Goal: Navigation & Orientation: Find specific page/section

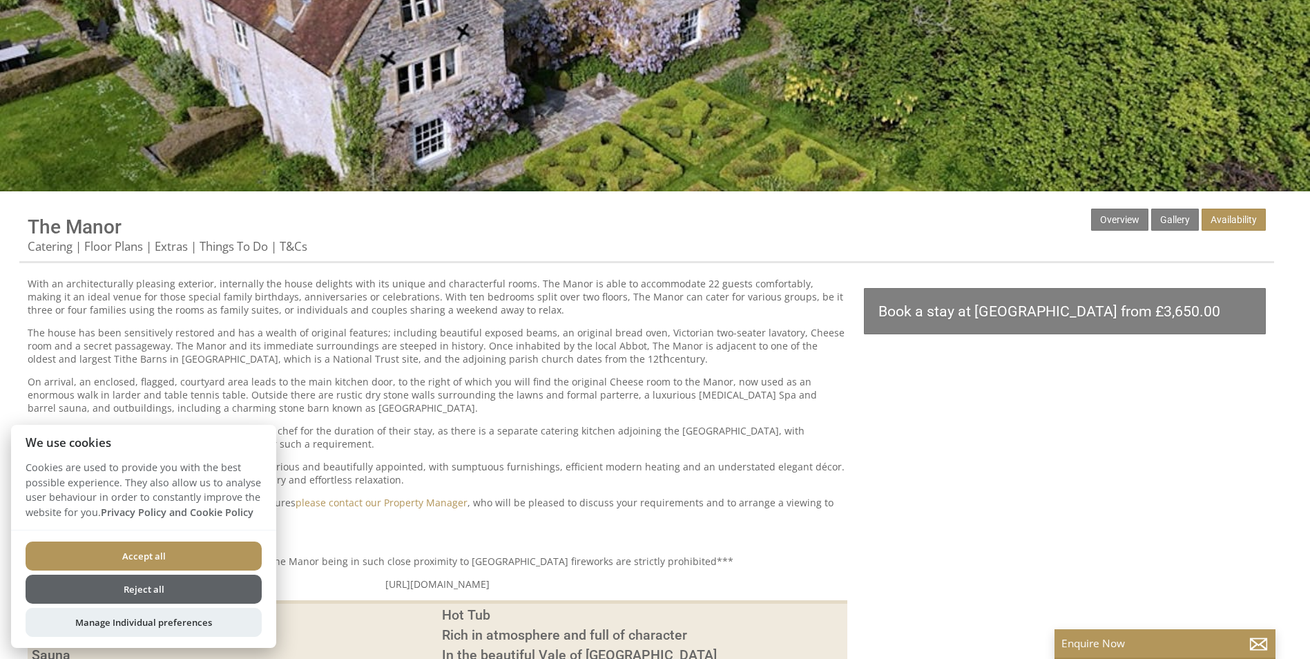
scroll to position [414, 0]
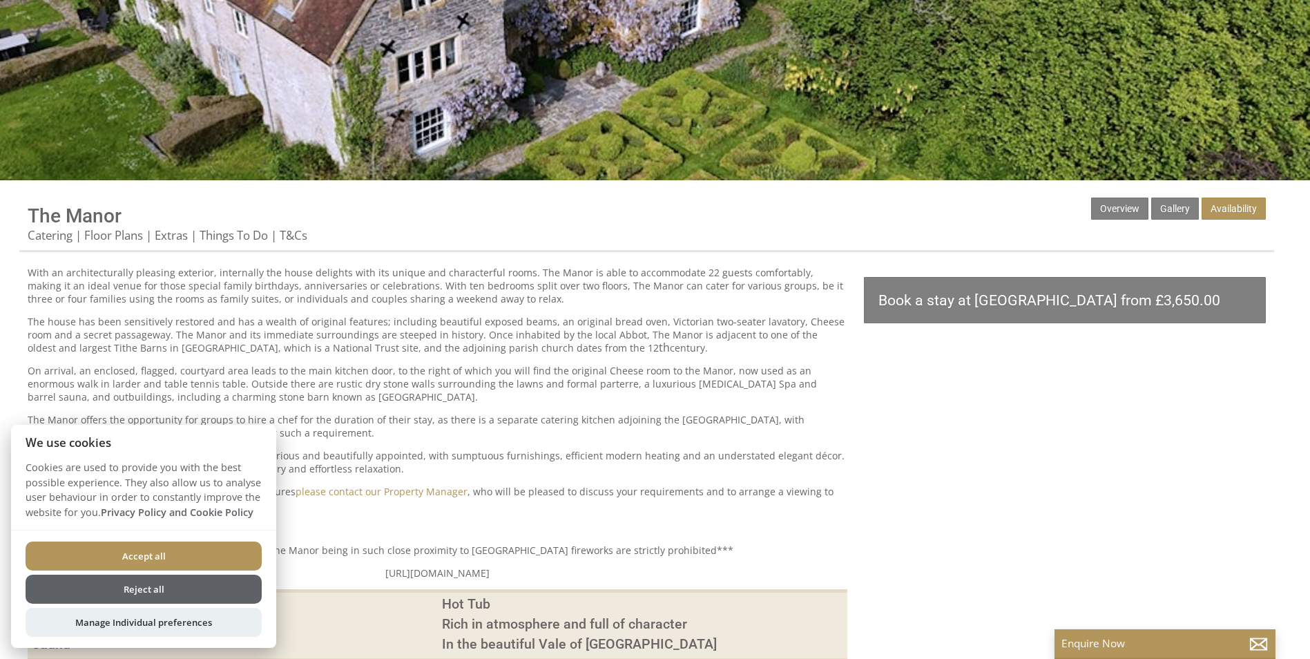
click at [173, 552] on button "Accept all" at bounding box center [144, 555] width 236 height 29
checkbox input "true"
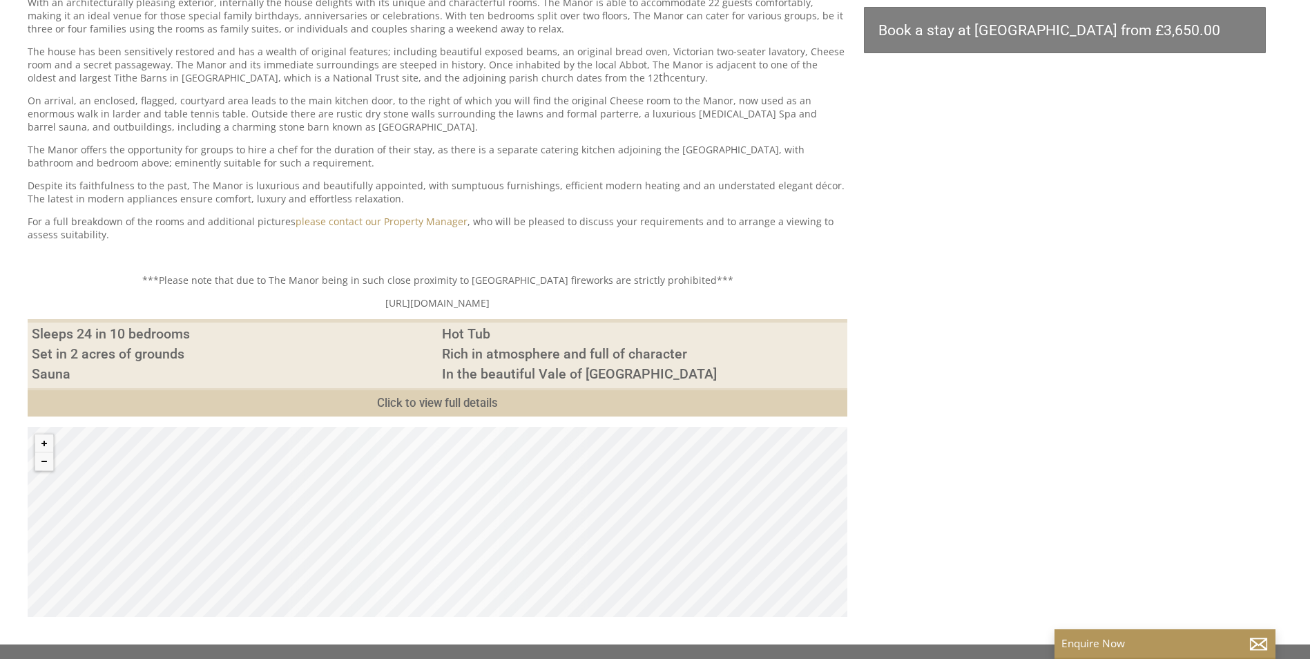
scroll to position [690, 0]
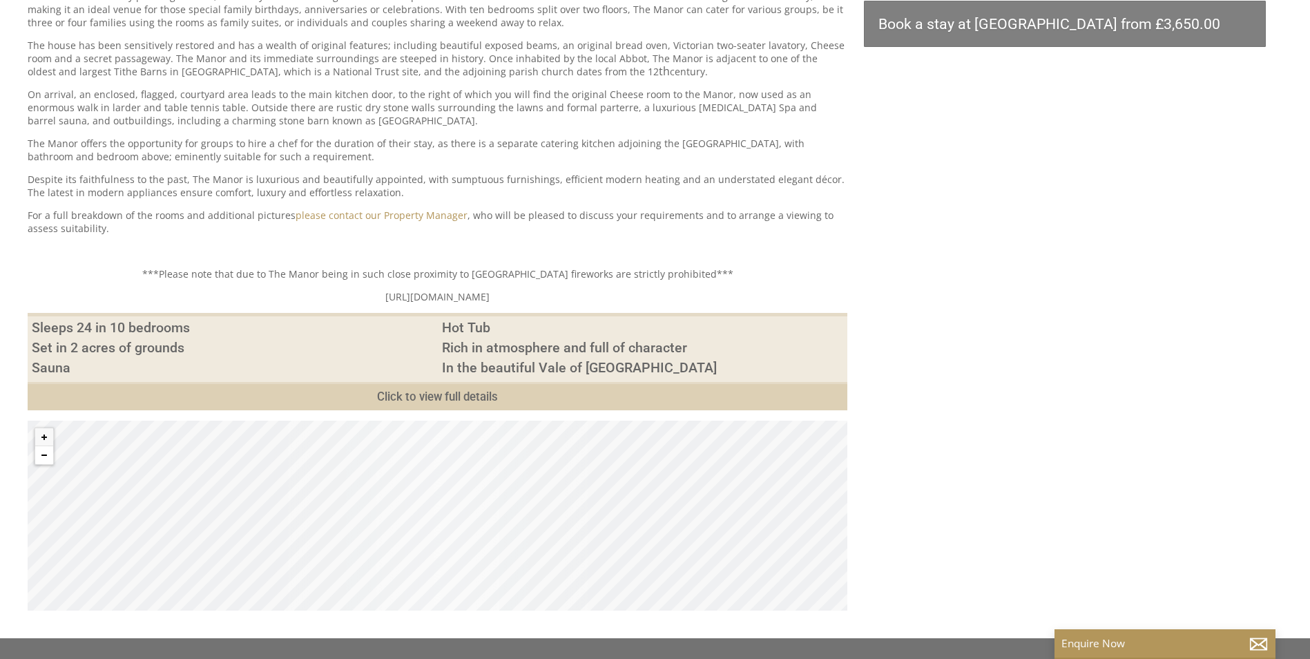
click at [48, 460] on button "Zoom out" at bounding box center [44, 455] width 18 height 18
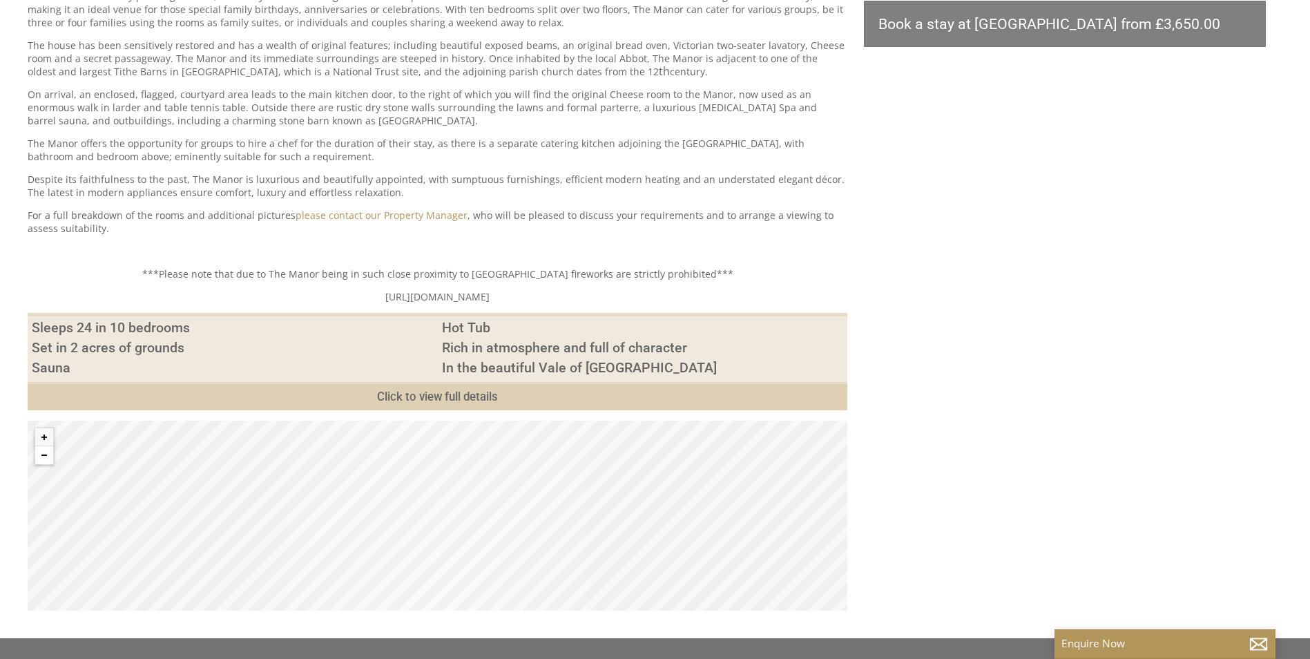
click at [48, 460] on button "Zoom out" at bounding box center [44, 455] width 18 height 18
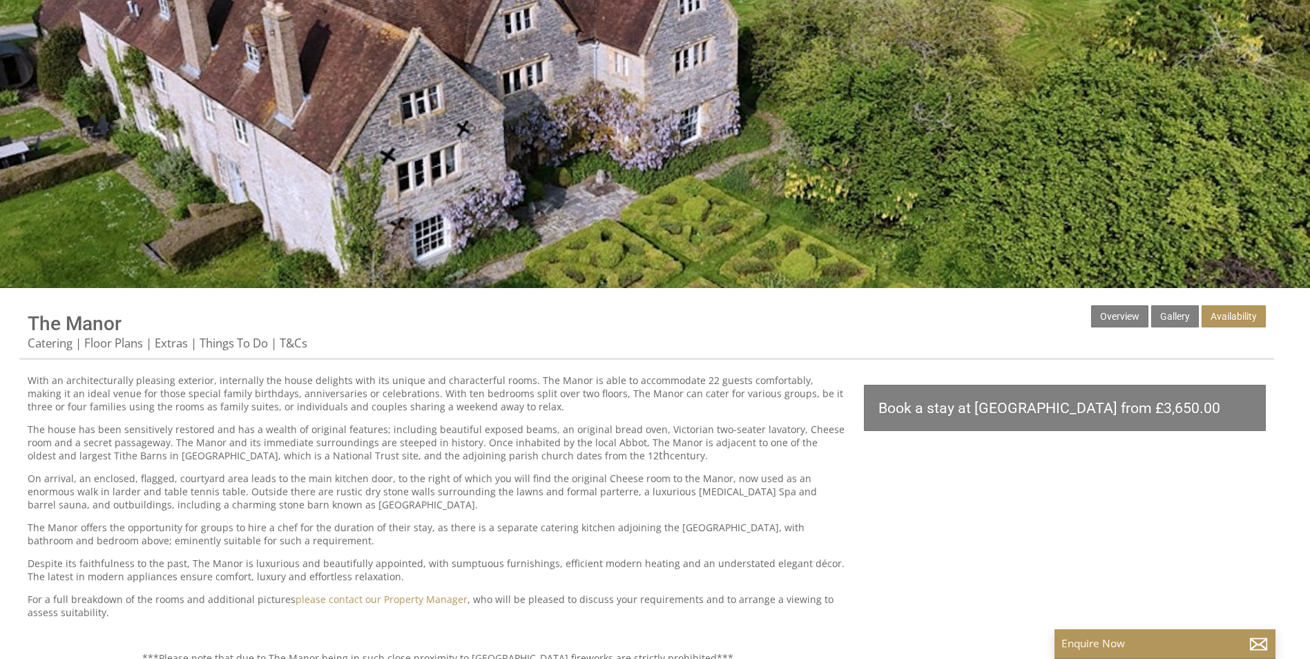
scroll to position [276, 0]
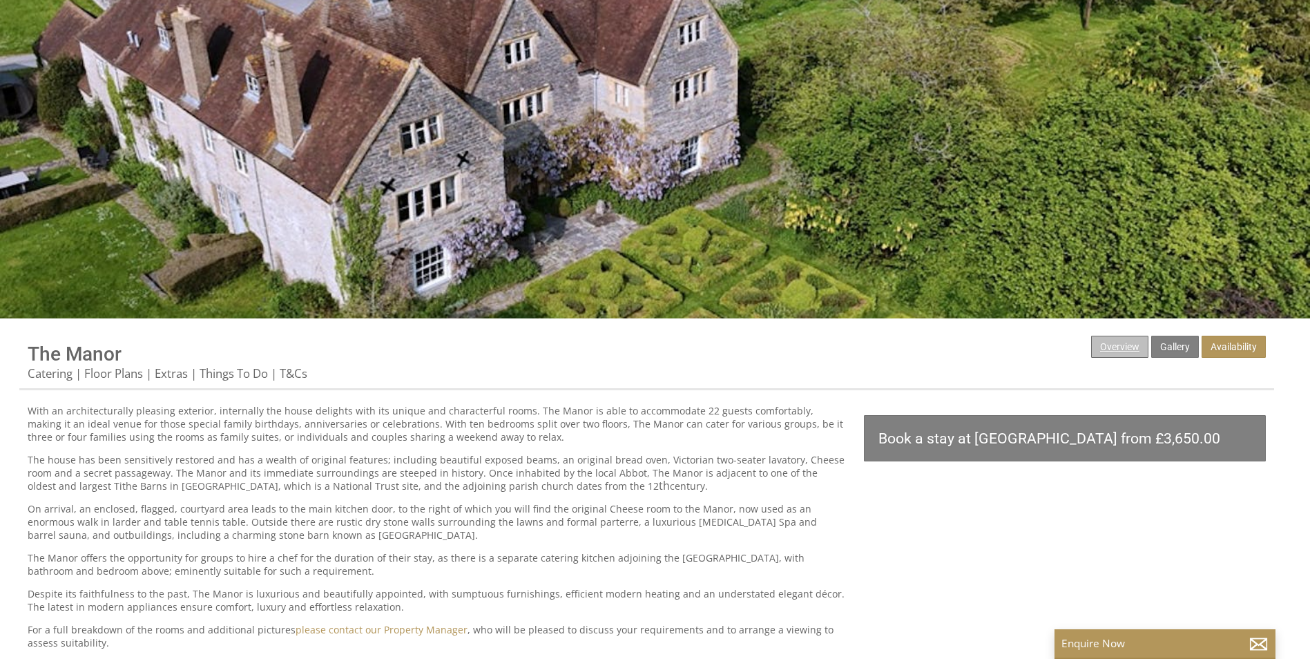
click at [1133, 340] on link "Overview" at bounding box center [1119, 347] width 57 height 22
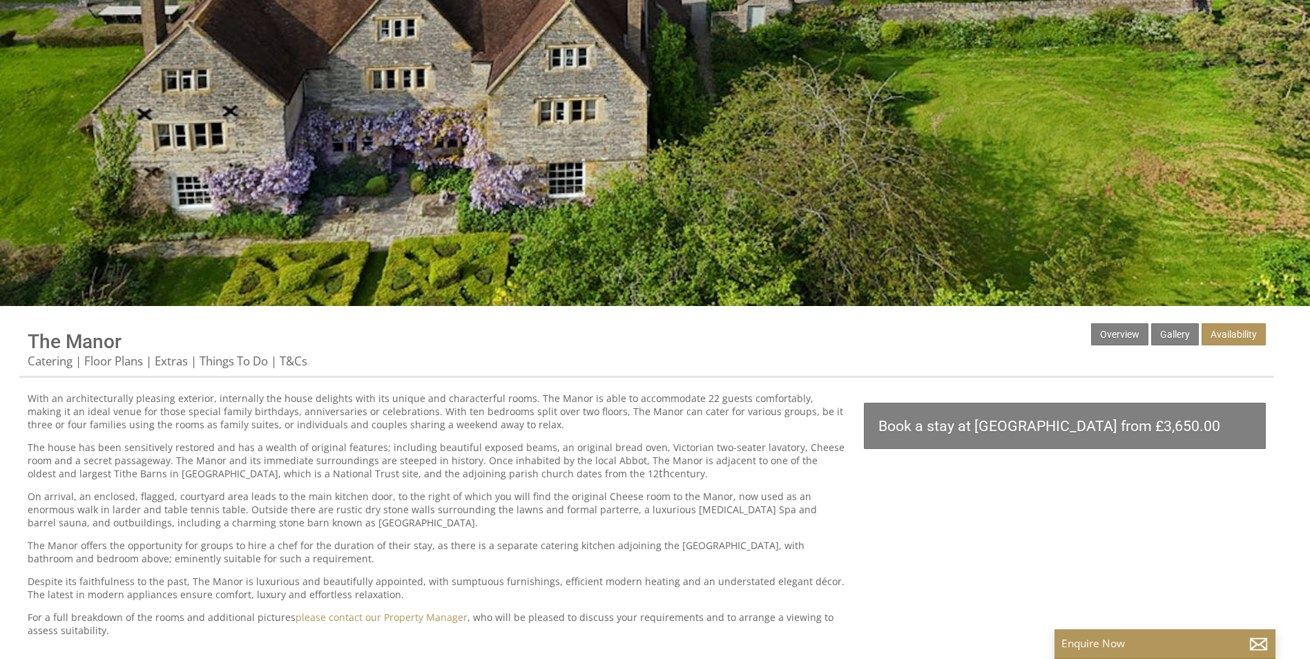
scroll to position [345, 0]
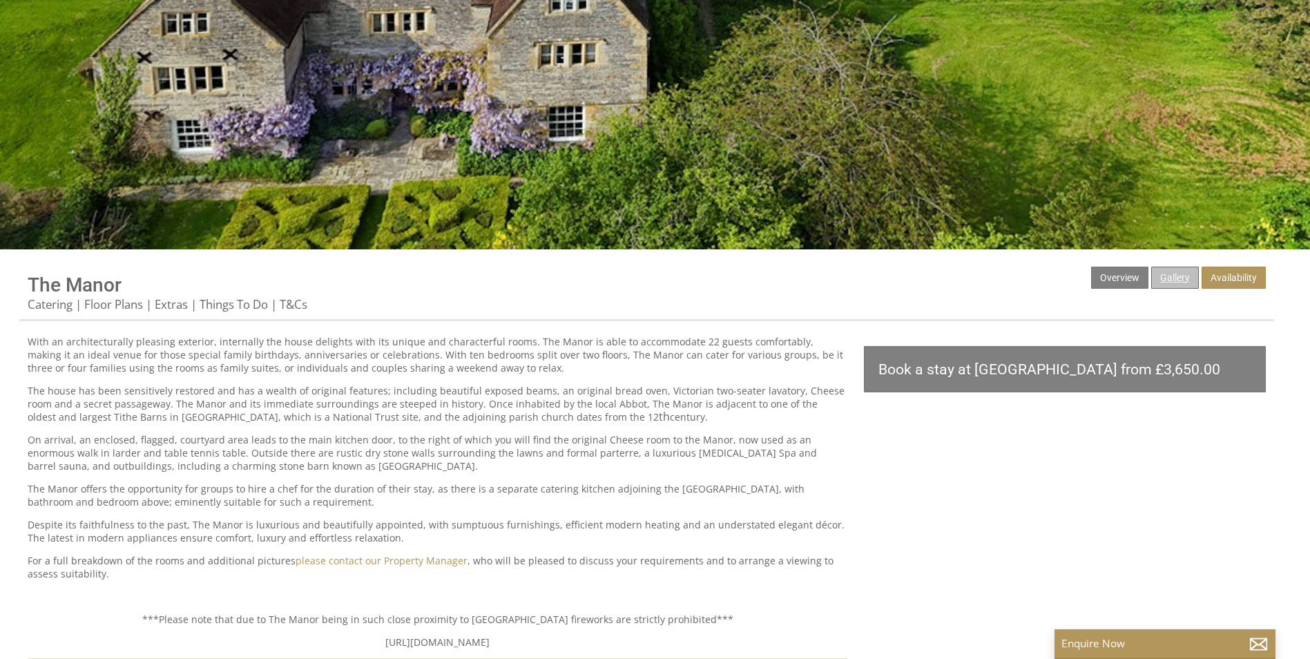
click at [1167, 270] on link "Gallery" at bounding box center [1175, 277] width 48 height 22
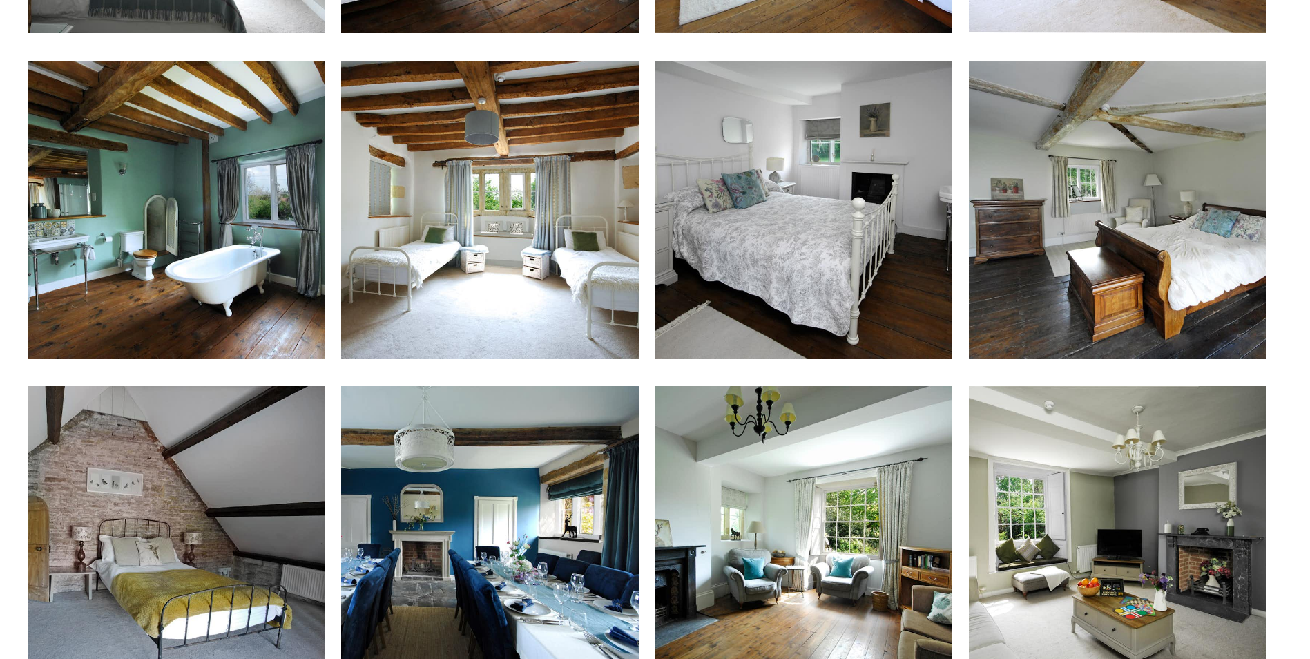
scroll to position [3314, 0]
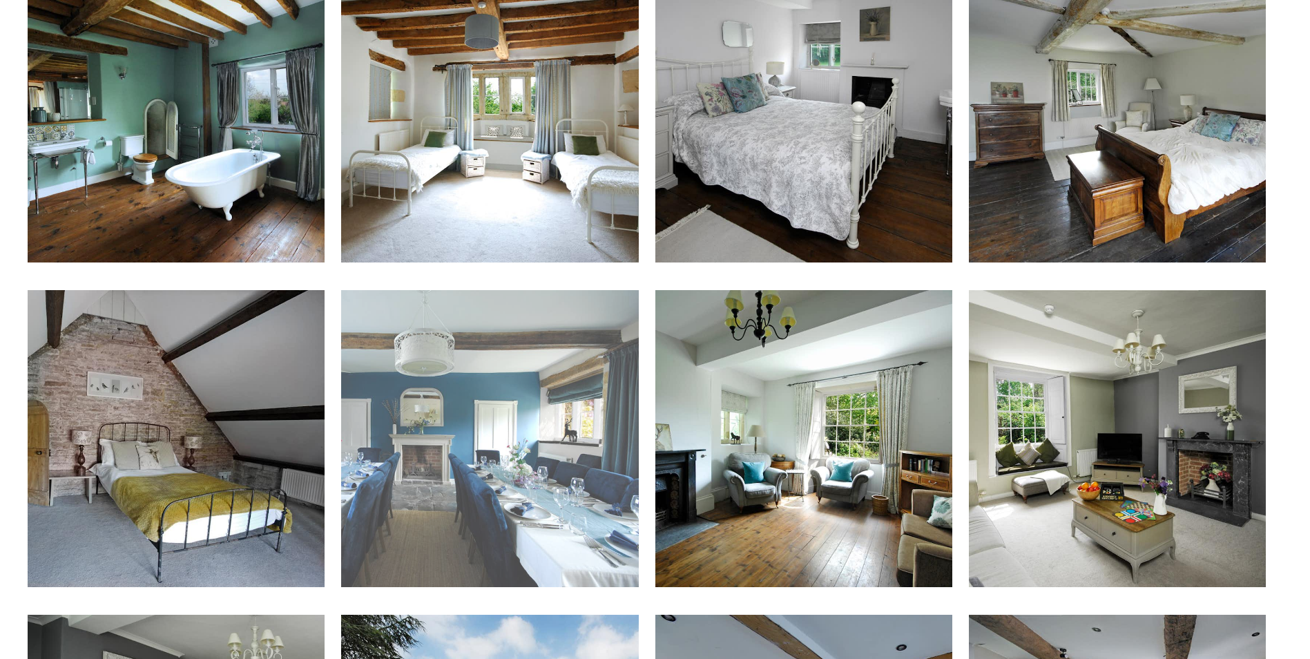
click at [419, 435] on img at bounding box center [489, 438] width 297 height 297
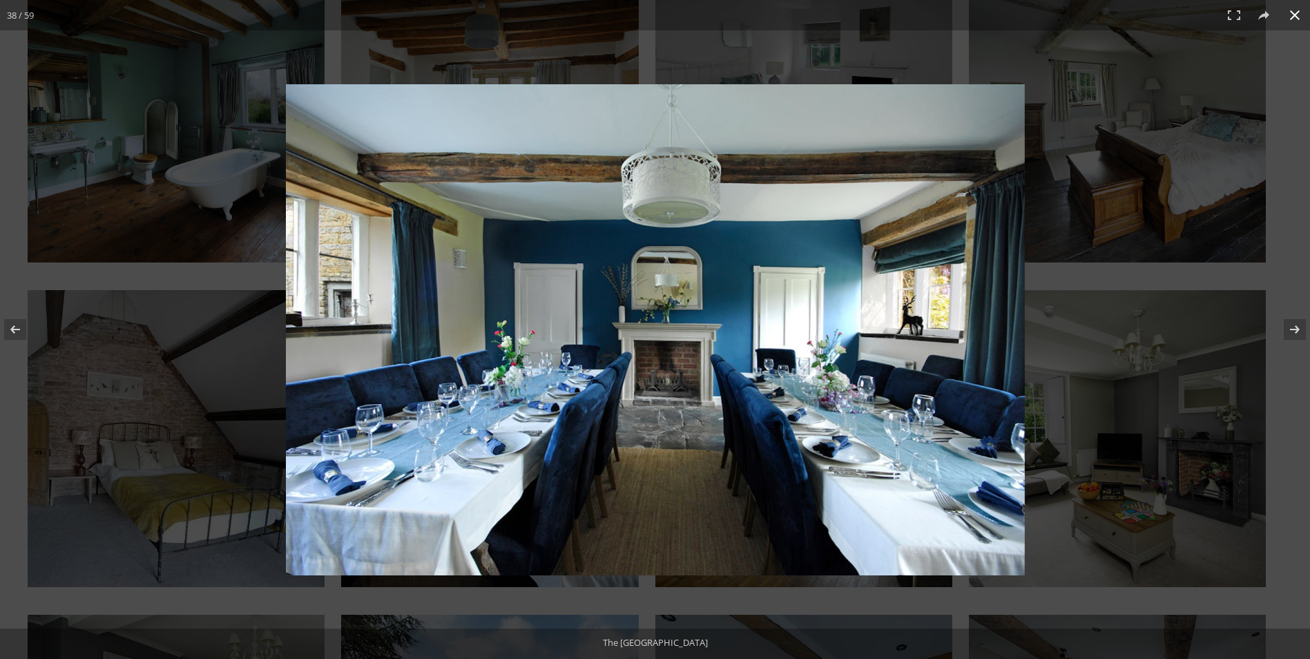
click at [1279, 100] on div at bounding box center [823, 354] width 1075 height 541
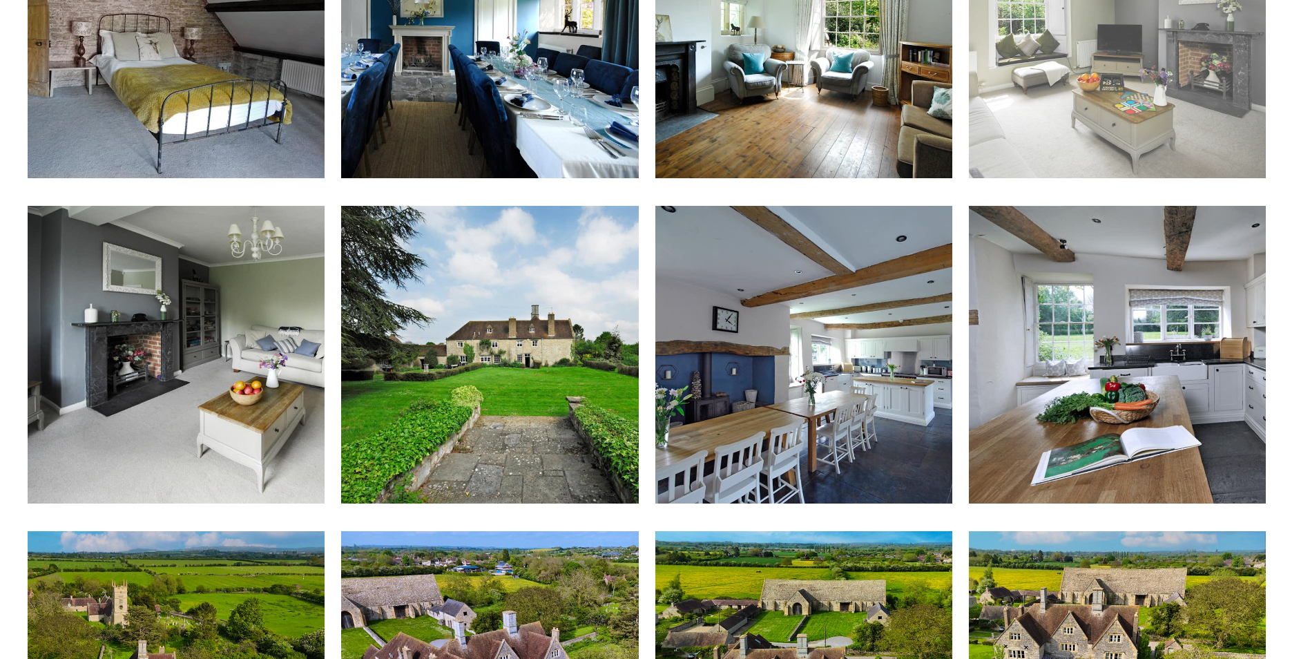
scroll to position [3728, 0]
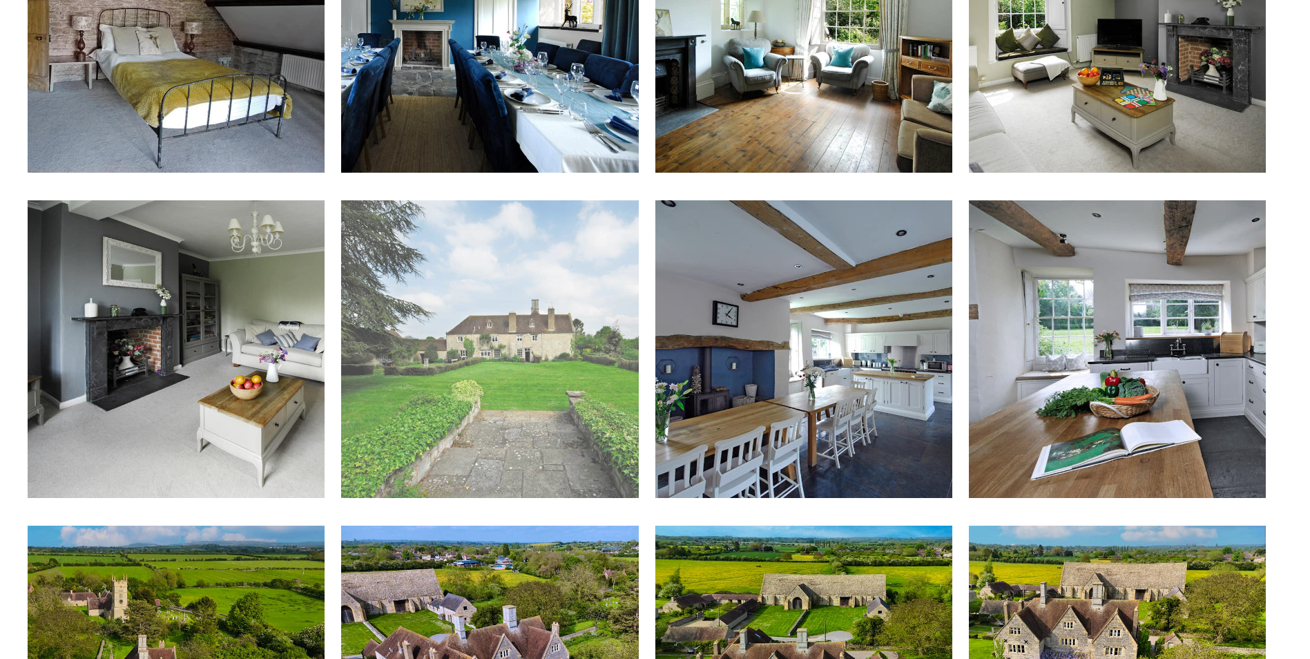
click at [548, 315] on img at bounding box center [489, 348] width 297 height 297
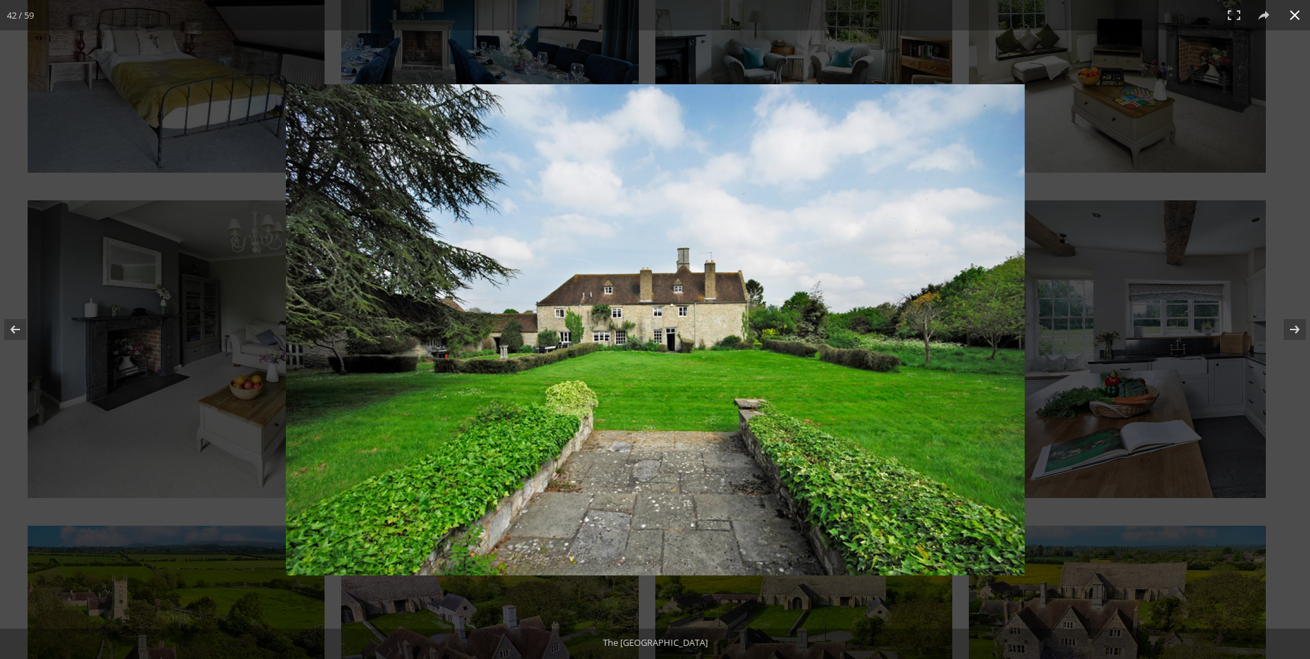
click at [1294, 253] on div at bounding box center [823, 354] width 1075 height 541
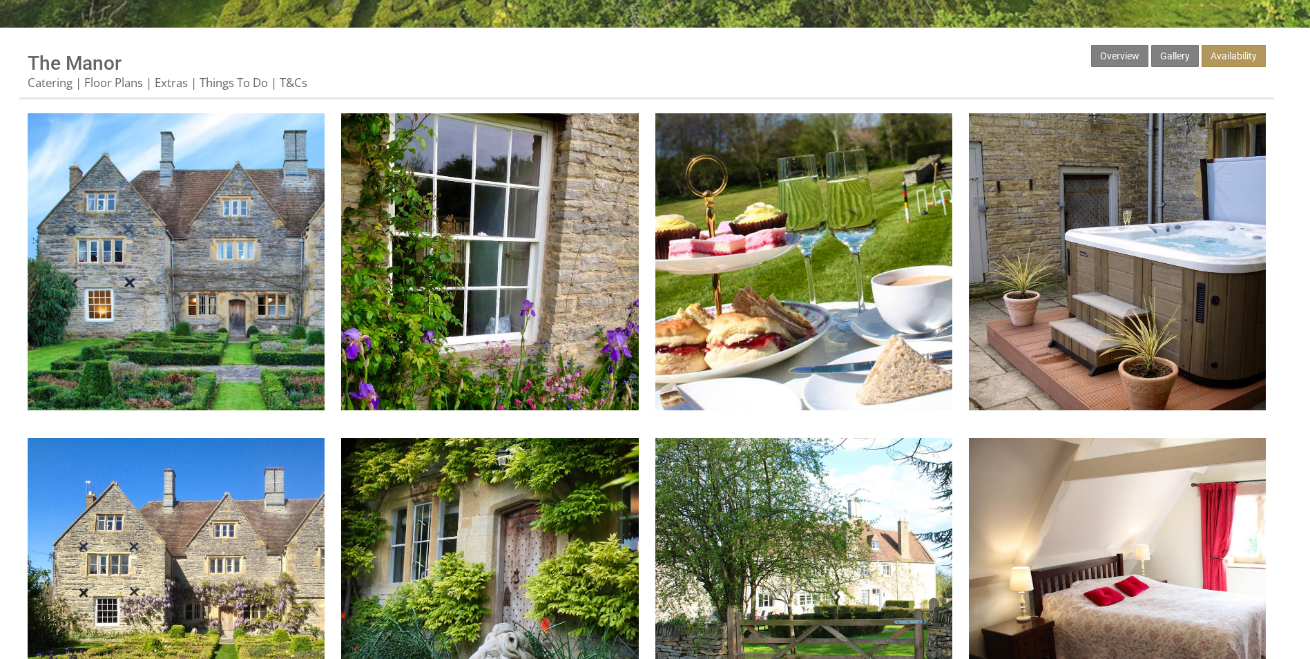
scroll to position [414, 0]
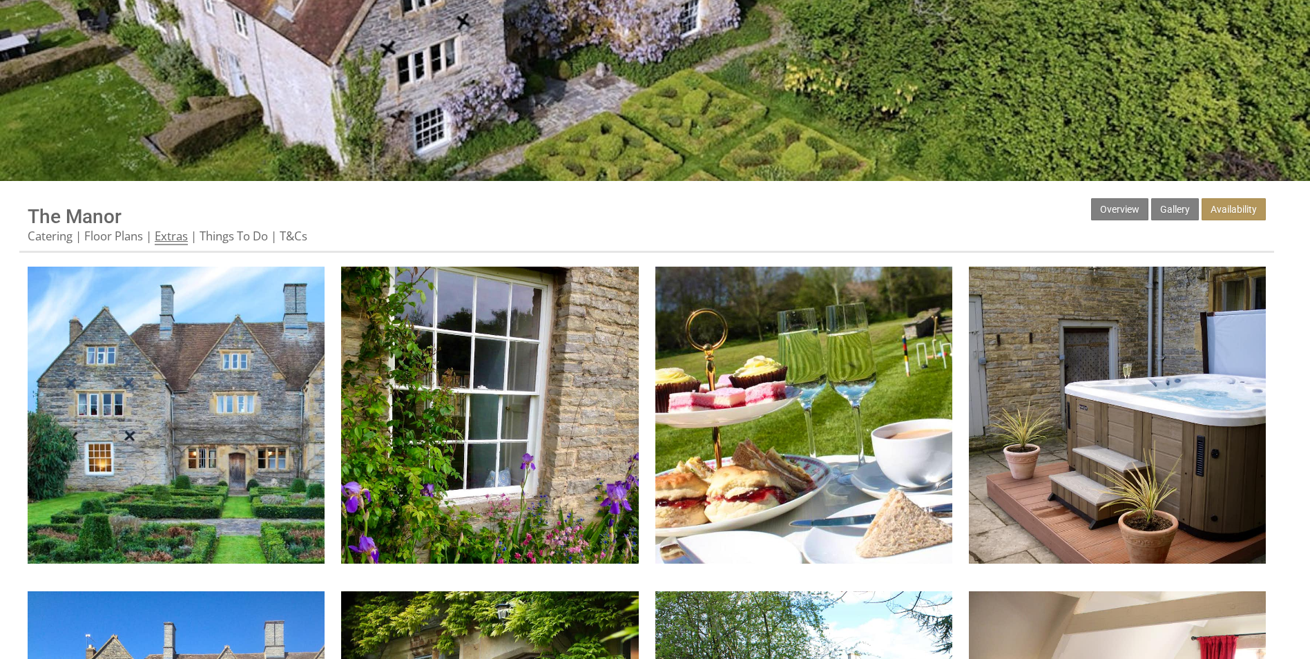
click at [182, 234] on link "Extras" at bounding box center [171, 236] width 33 height 17
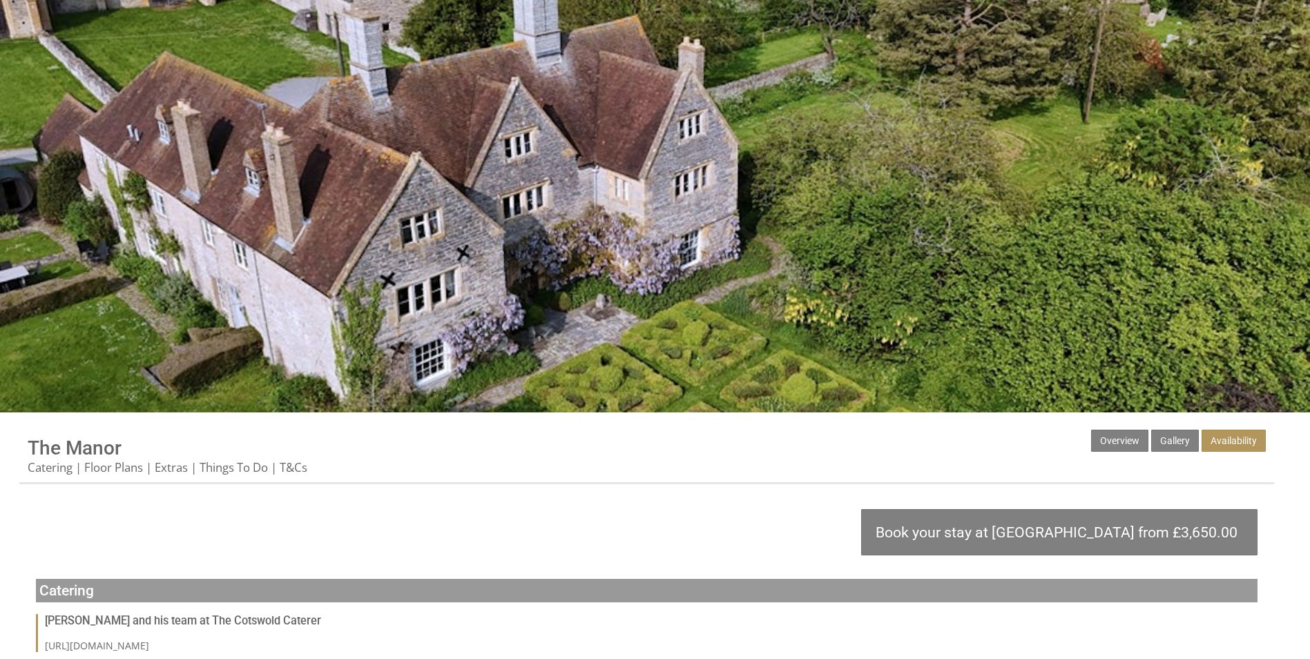
scroll to position [152, 0]
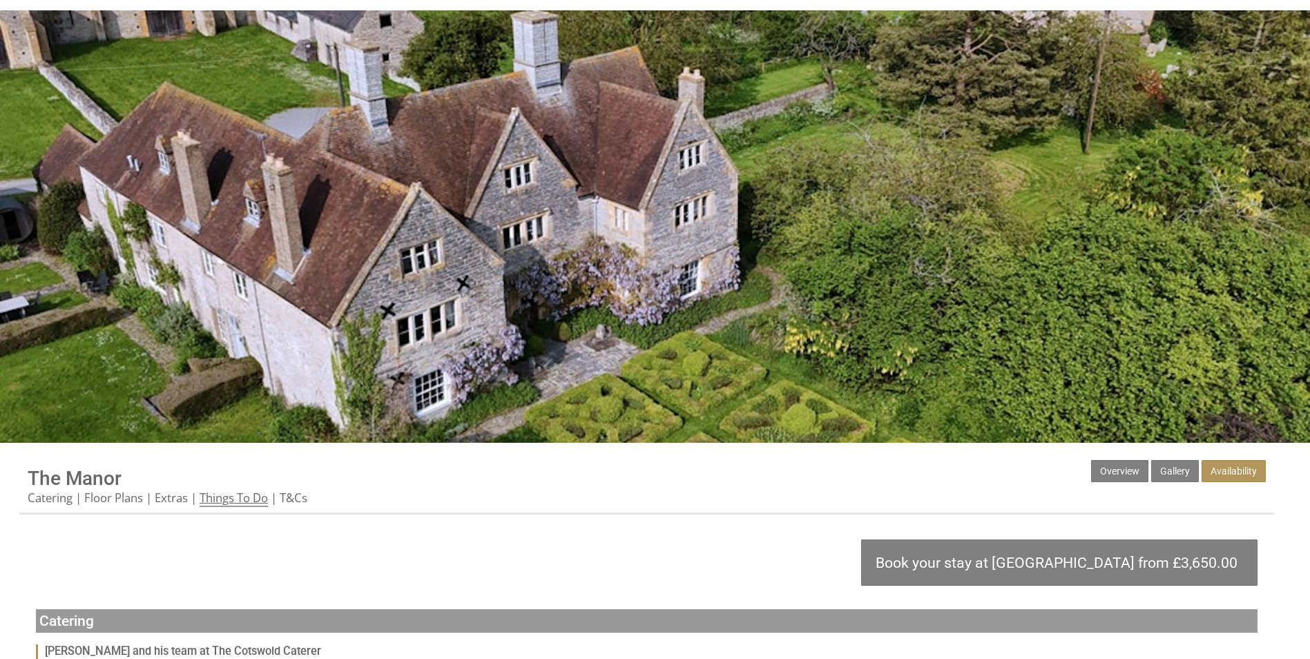
click at [259, 498] on link "Things To Do" at bounding box center [234, 497] width 68 height 17
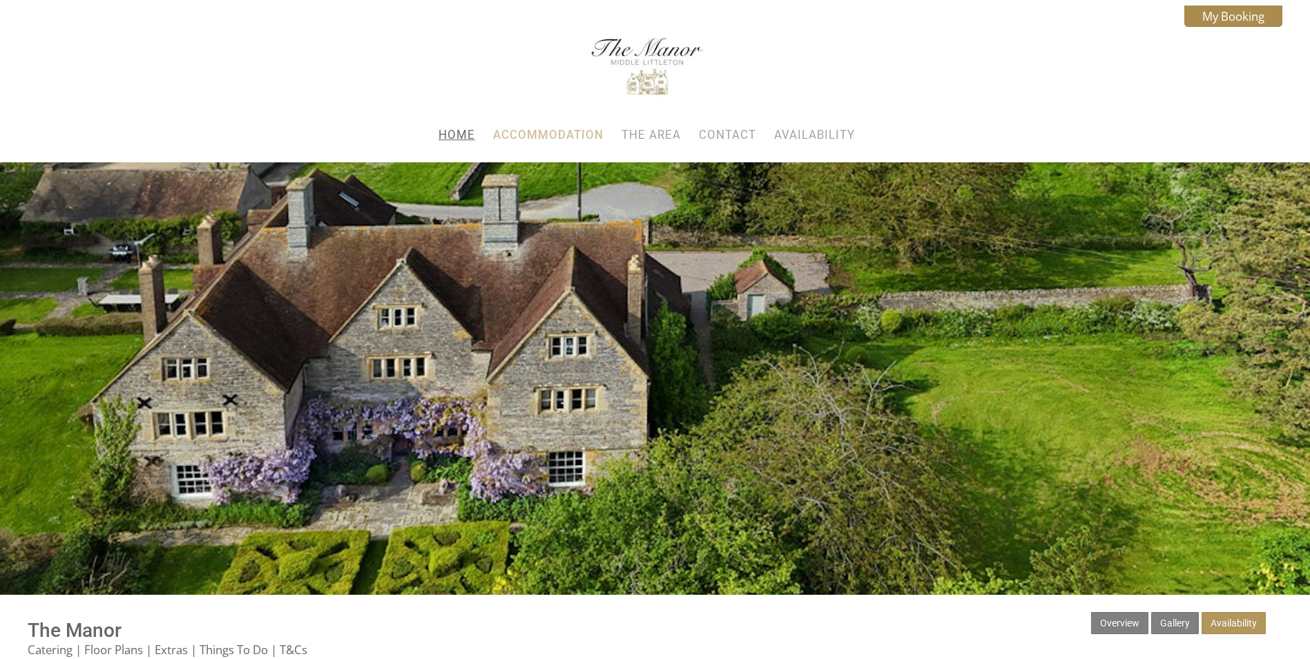
click at [466, 136] on link "Home" at bounding box center [456, 135] width 37 height 14
